Goal: Information Seeking & Learning: Learn about a topic

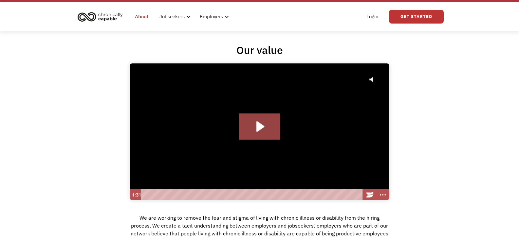
scroll to position [22, 0]
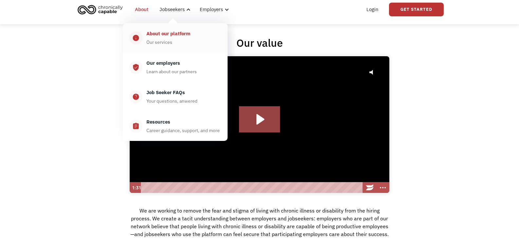
click at [167, 32] on div "About our platform" at bounding box center [168, 34] width 44 height 8
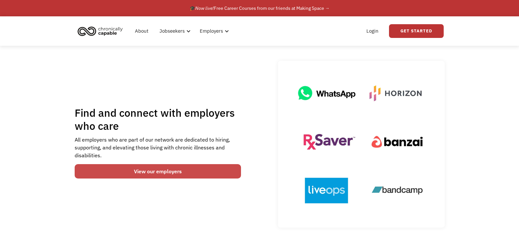
click at [209, 170] on link "View our employers" at bounding box center [158, 171] width 167 height 14
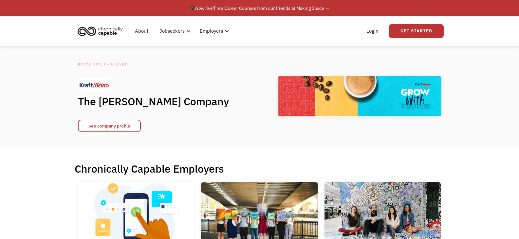
click at [89, 29] on img "home" at bounding box center [100, 31] width 49 height 14
